Goal: Transaction & Acquisition: Purchase product/service

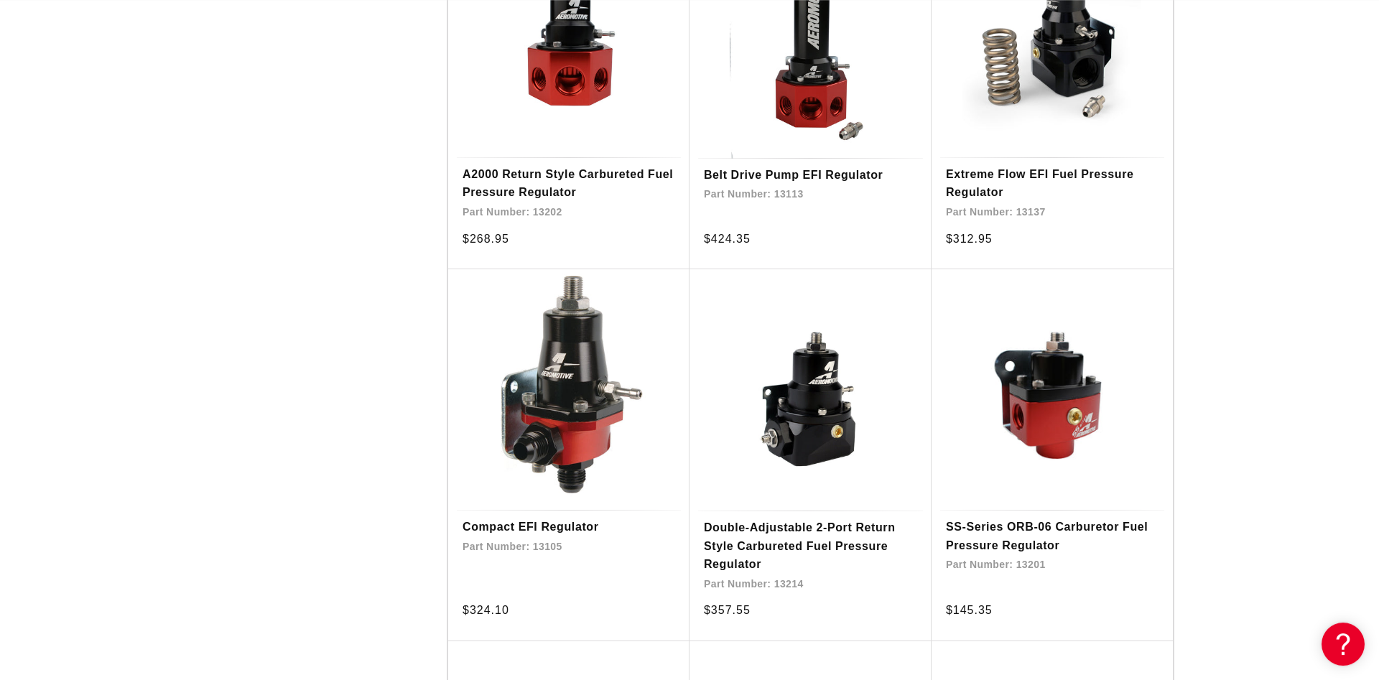
scroll to position [1904, 0]
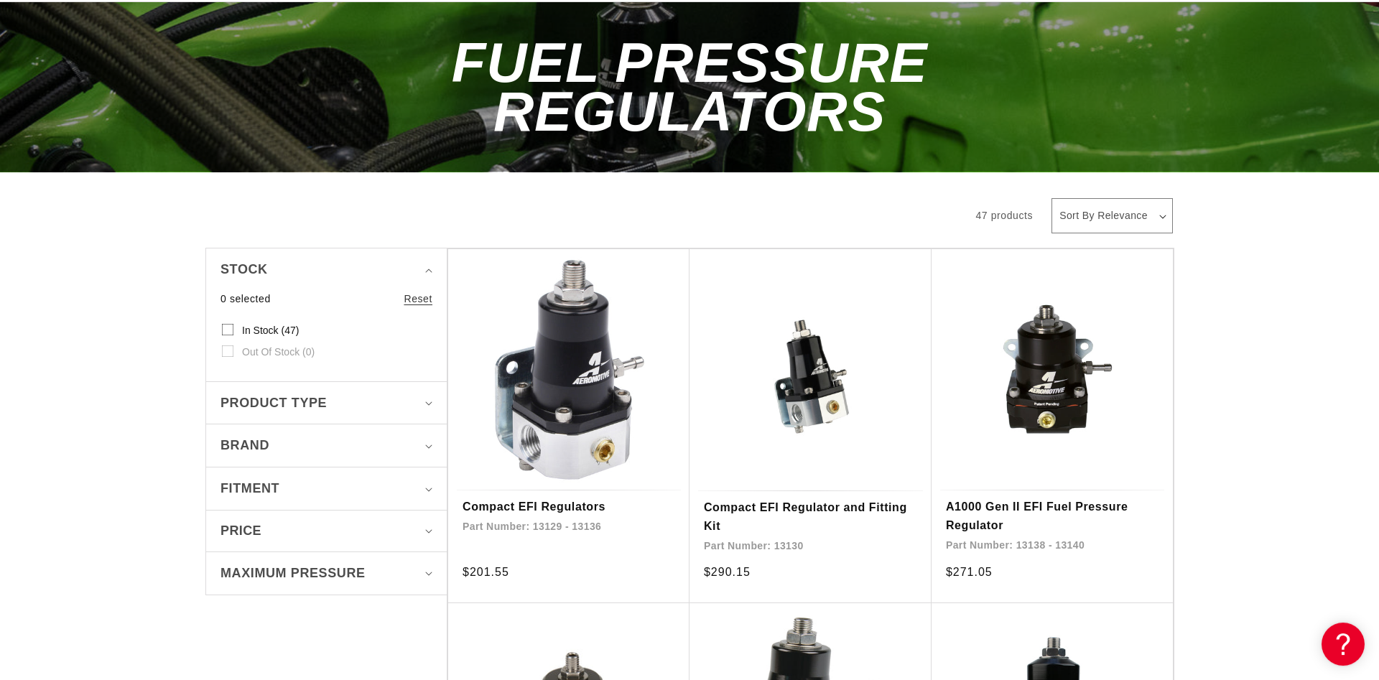
scroll to position [146, 0]
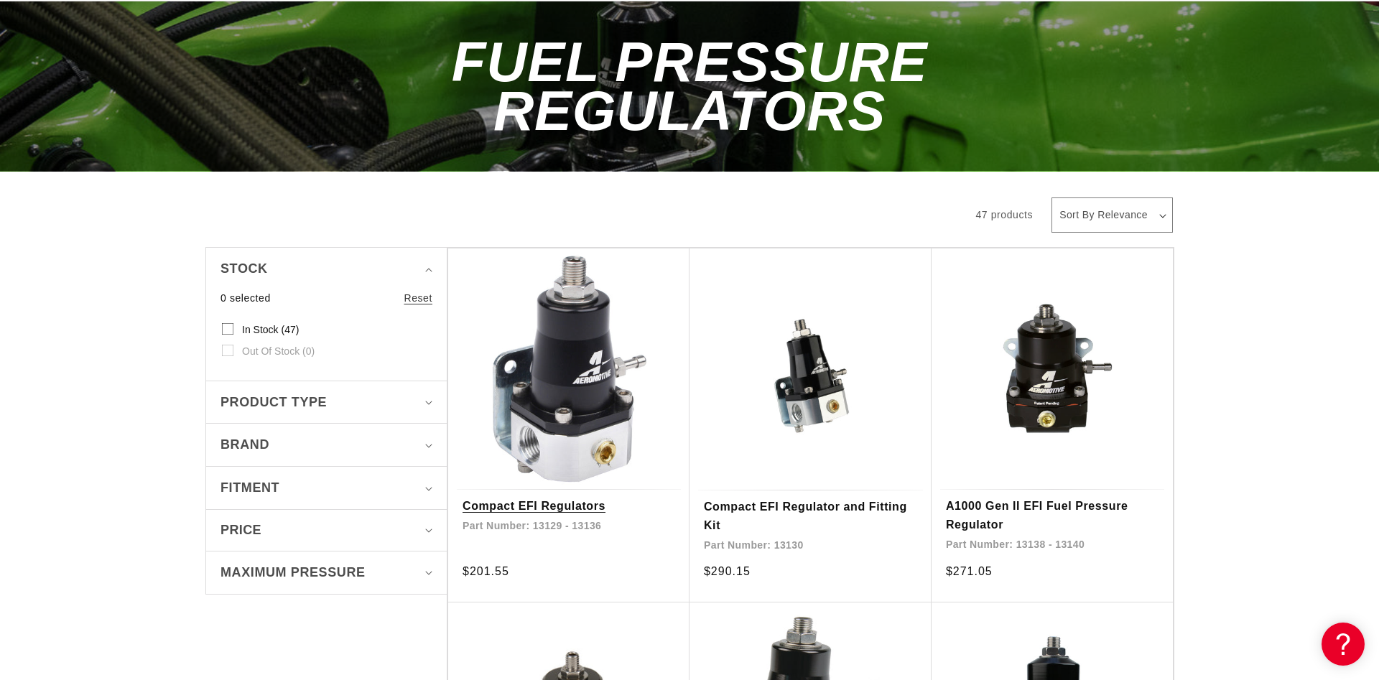
click at [555, 497] on link "Compact EFI Regulators" at bounding box center [568, 506] width 213 height 19
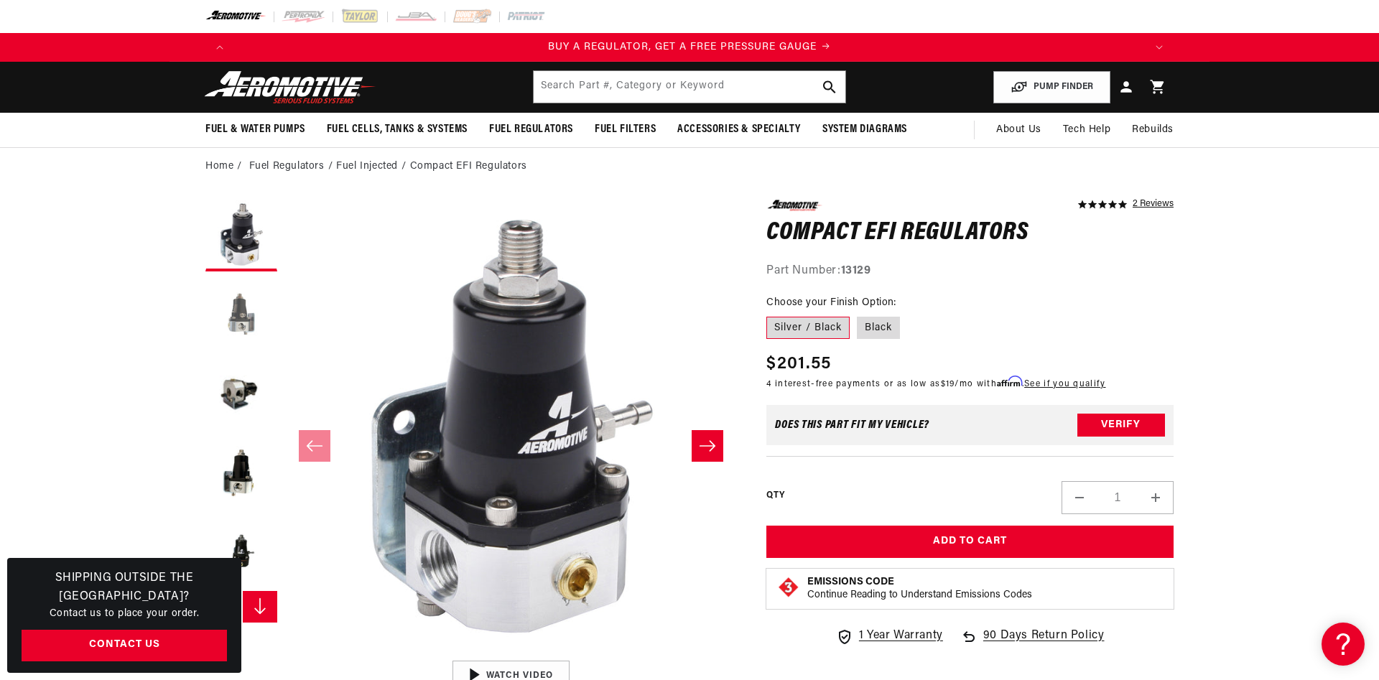
click at [246, 330] on button "Load image 2 in gallery view" at bounding box center [241, 315] width 72 height 72
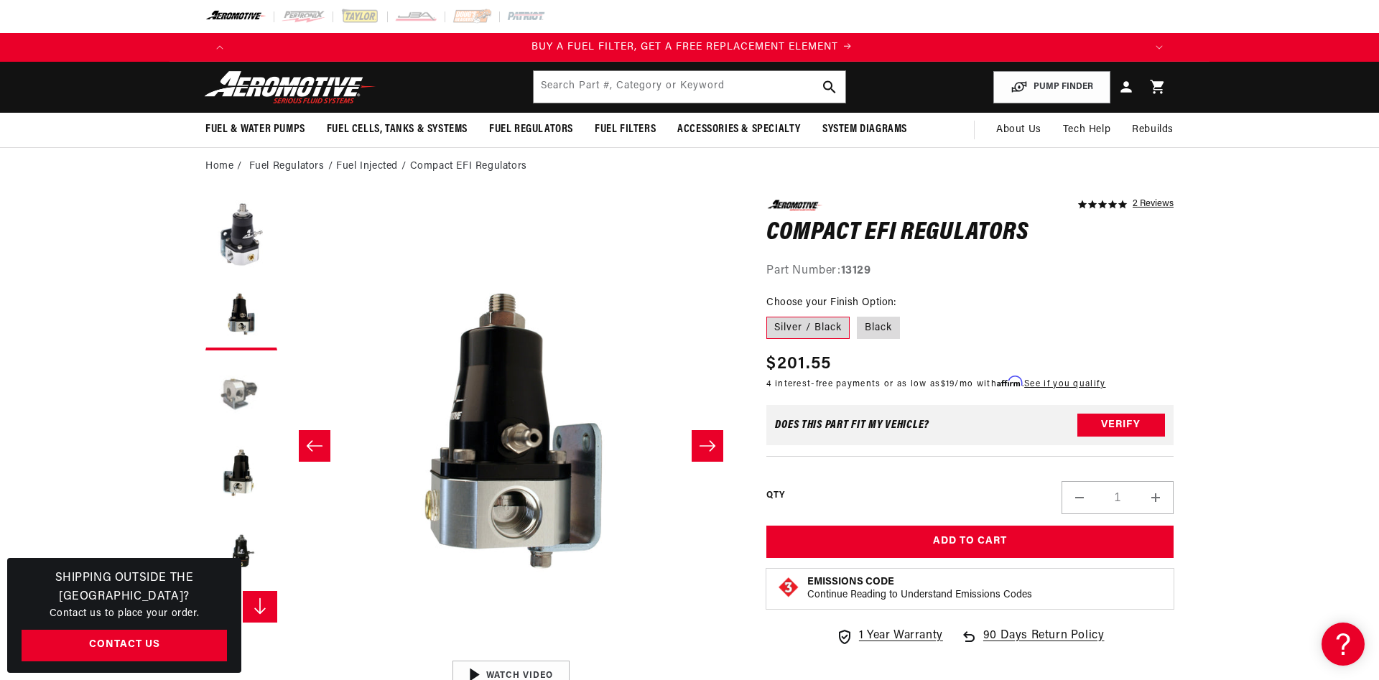
scroll to position [0, 910]
click at [243, 393] on button "Load image 3 in gallery view" at bounding box center [241, 394] width 72 height 72
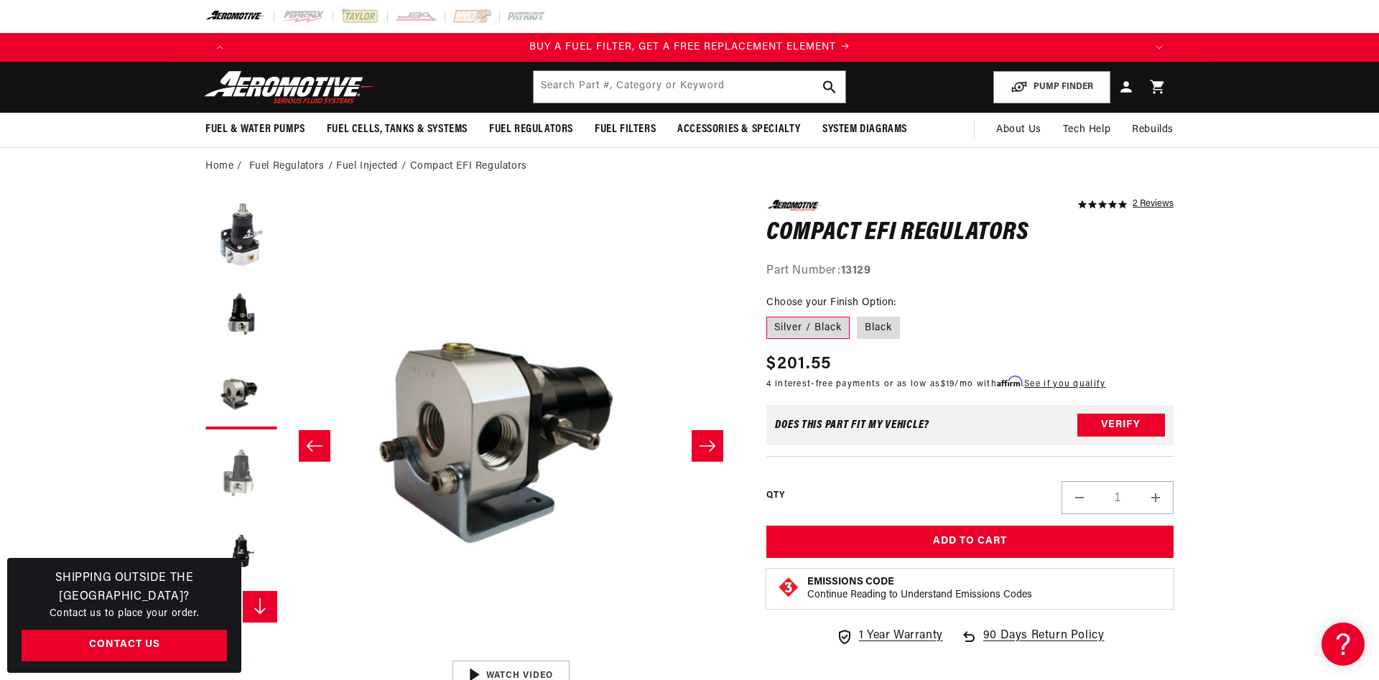
click at [248, 468] on button "Load image 4 in gallery view" at bounding box center [241, 473] width 72 height 72
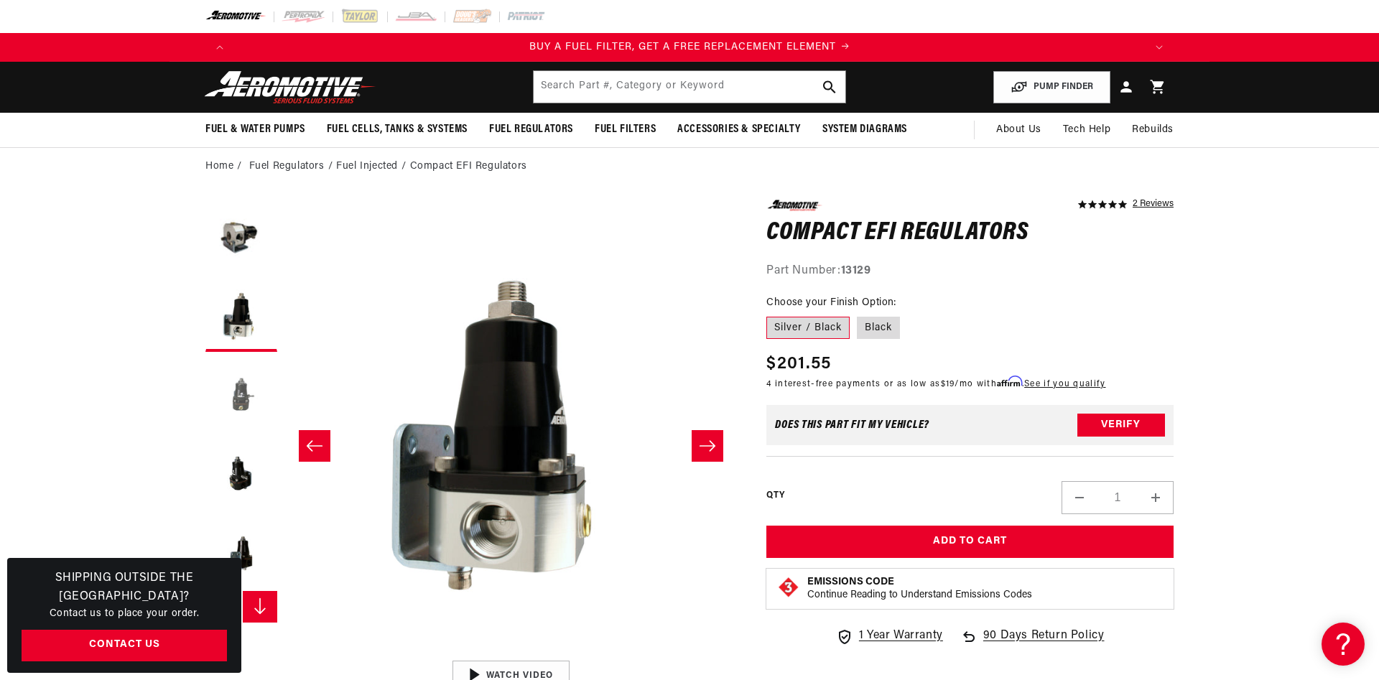
scroll to position [158, 0]
click at [244, 401] on button "Load image 5 in gallery view" at bounding box center [241, 394] width 72 height 72
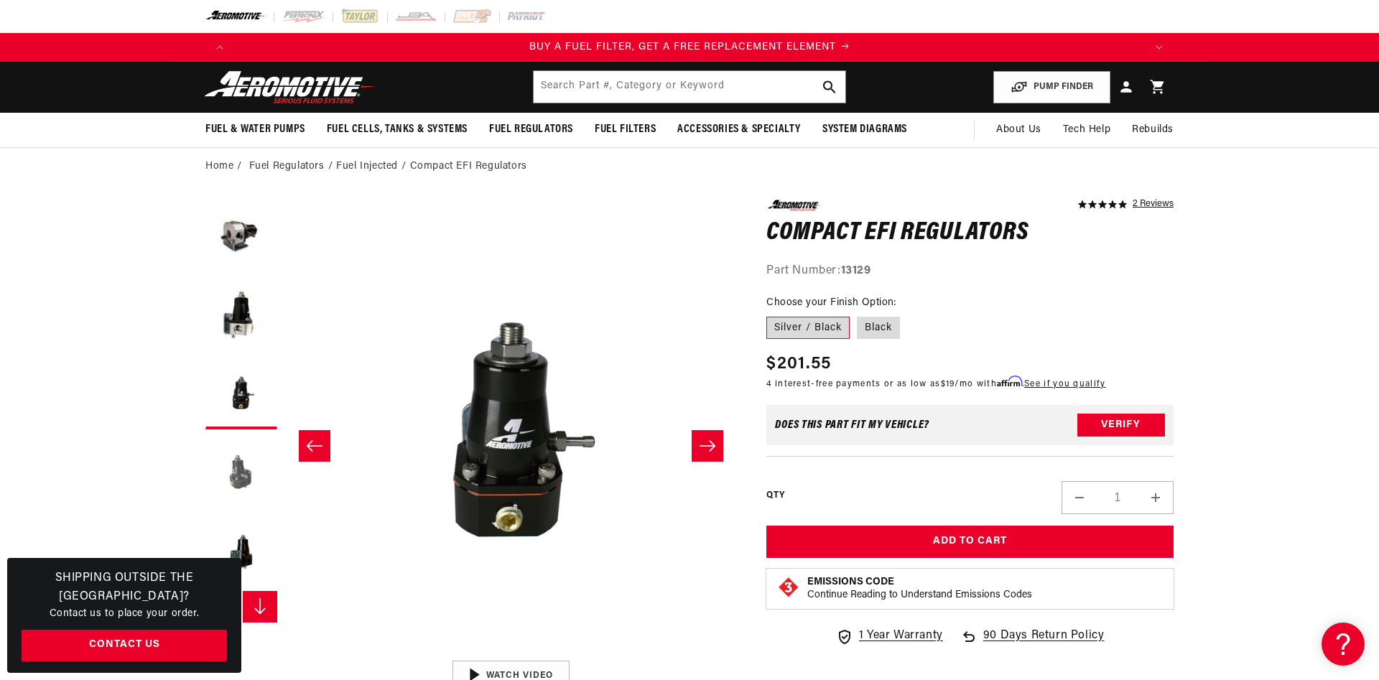
click at [246, 462] on button "Load image 6 in gallery view" at bounding box center [241, 473] width 72 height 72
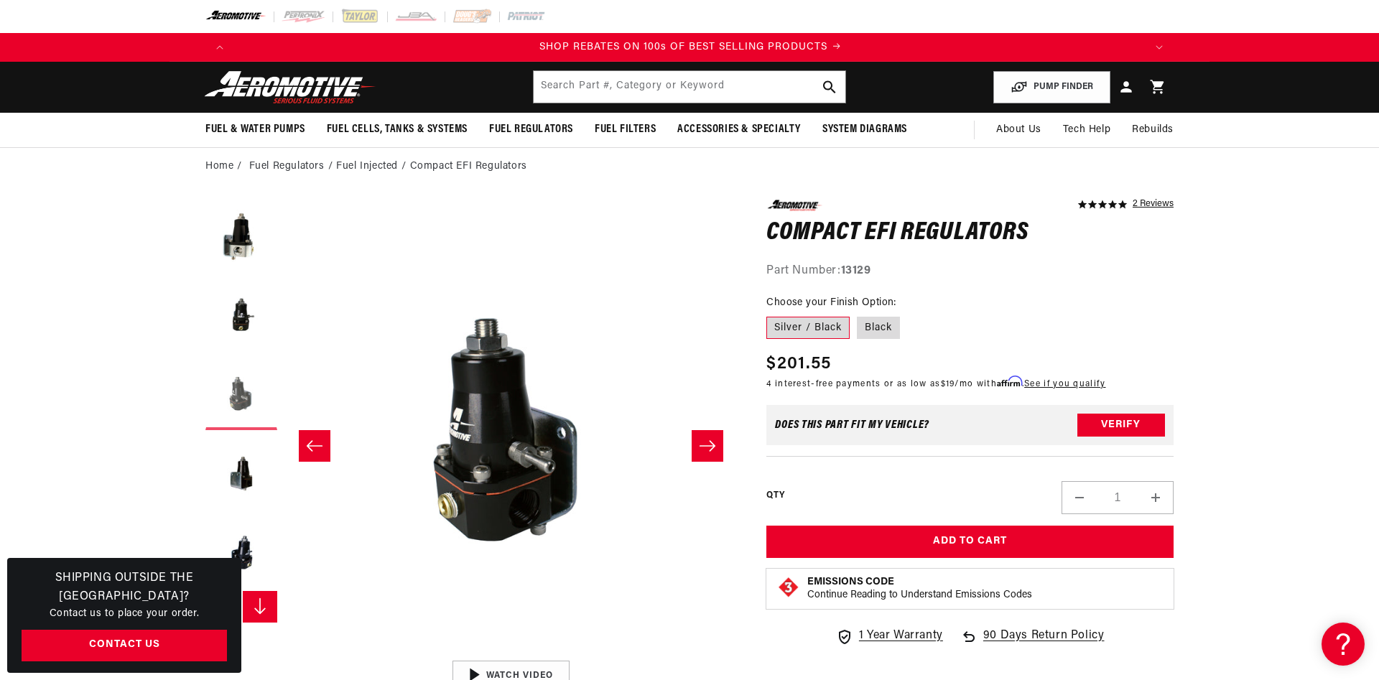
scroll to position [0, 0]
click at [236, 485] on button "Load image 7 in gallery view" at bounding box center [241, 473] width 72 height 72
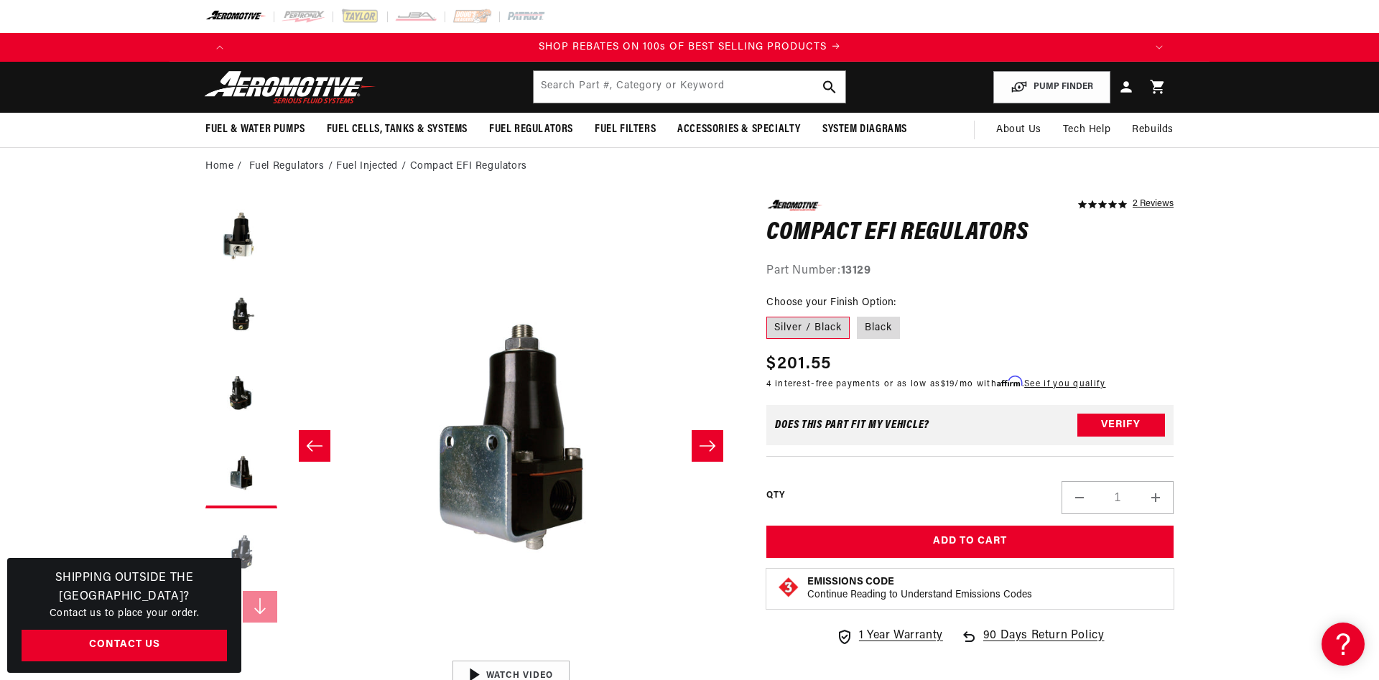
click at [243, 559] on button "Load image 8 in gallery view" at bounding box center [241, 552] width 72 height 72
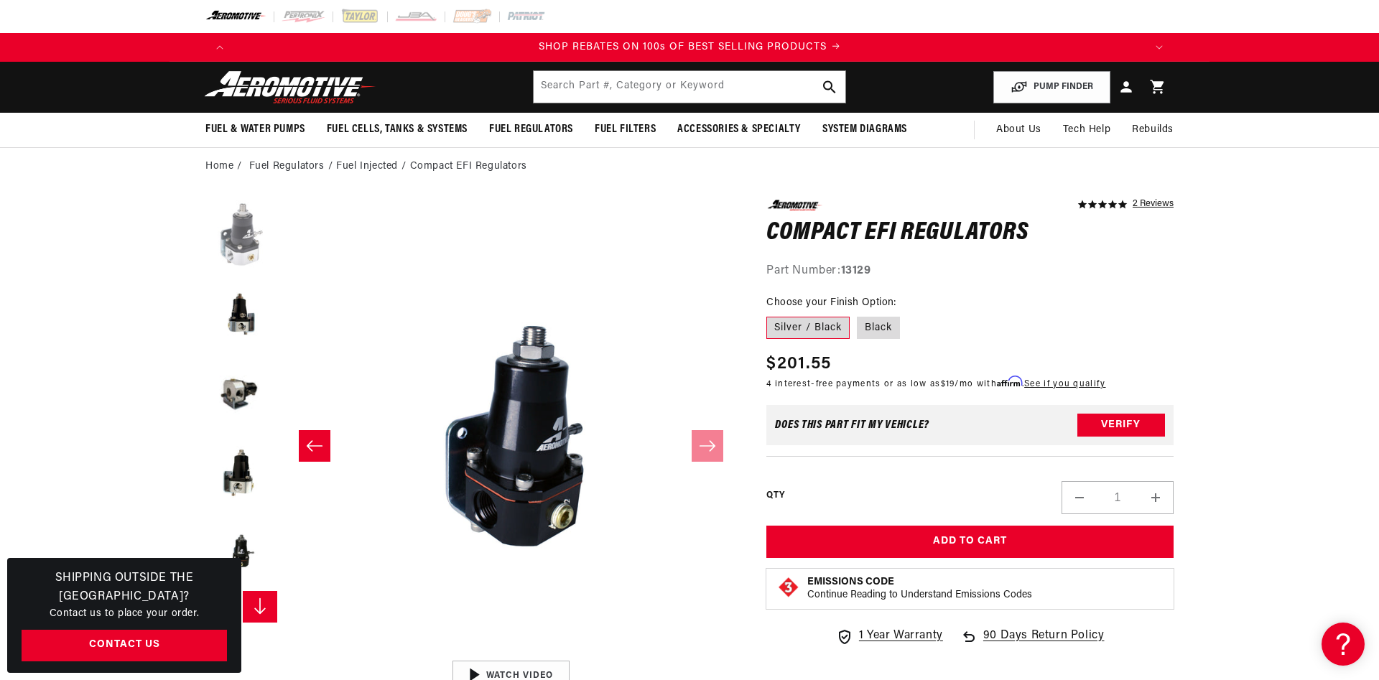
click at [243, 263] on button "Load image 1 in gallery view" at bounding box center [241, 236] width 72 height 72
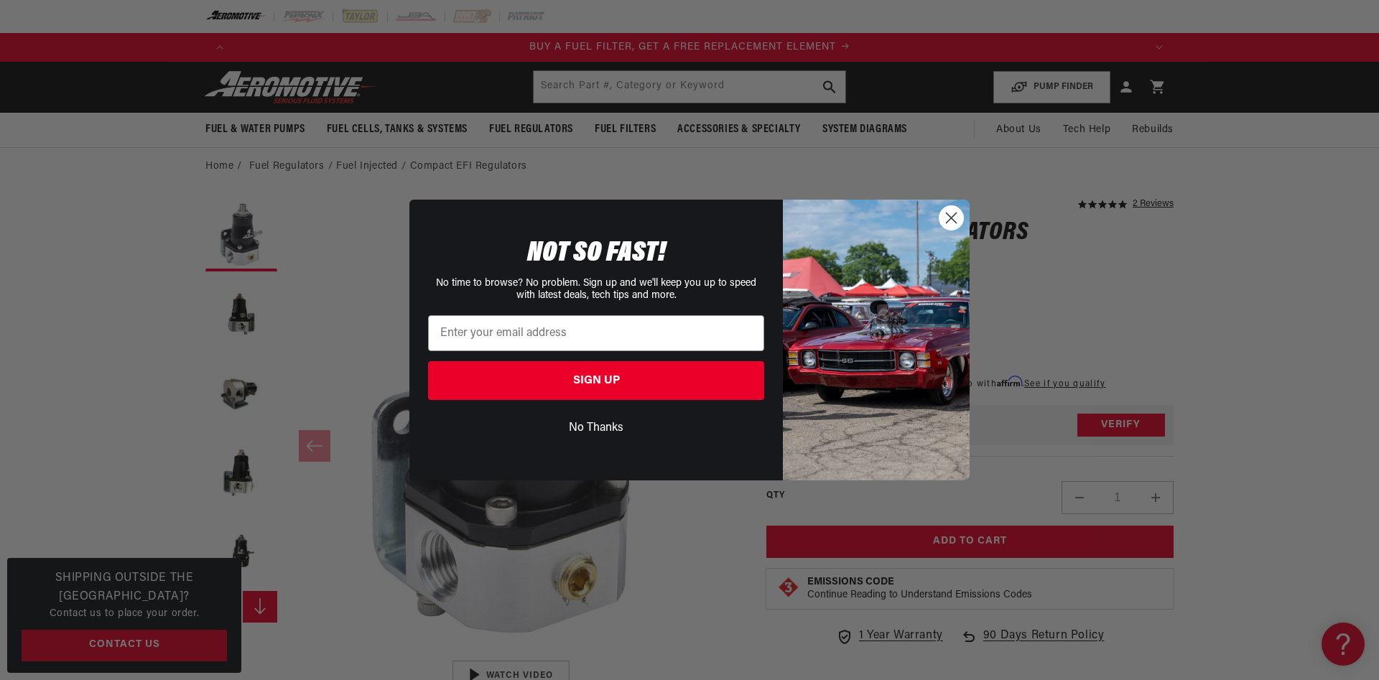
click at [948, 211] on circle "Close dialog" at bounding box center [951, 218] width 24 height 24
